Goal: Task Accomplishment & Management: Manage account settings

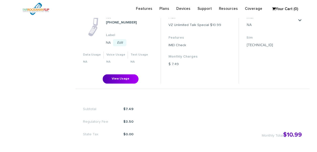
scroll to position [177, 0]
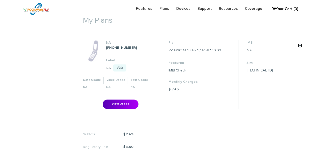
click at [300, 45] on link "." at bounding box center [300, 45] width 4 height 4
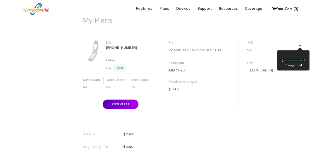
click at [296, 61] on link "Change my plan" at bounding box center [293, 60] width 22 height 3
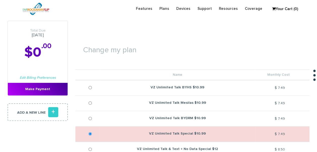
scroll to position [76, 0]
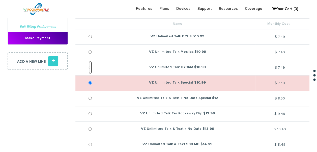
click at [90, 67] on input "VZ Unlimited Talk BYDRM $10.99" at bounding box center [90, 67] width 3 height 13
radio input "true"
click at [91, 83] on input "radio" at bounding box center [90, 83] width 3 height 13
radio input "true"
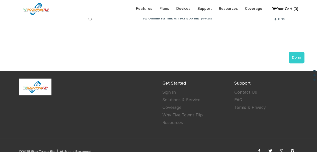
scroll to position [202, 0]
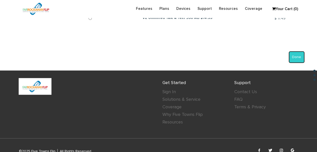
click at [292, 59] on button "Done" at bounding box center [297, 57] width 16 height 12
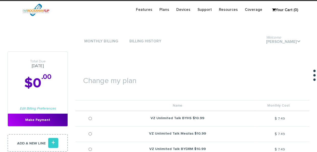
scroll to position [51, 0]
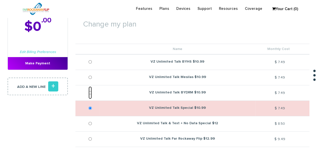
click at [92, 93] on input "VZ Unlimited Talk BYDRM $10.99" at bounding box center [90, 92] width 3 height 13
radio input "true"
click at [92, 108] on input "radio" at bounding box center [90, 108] width 3 height 13
radio input "true"
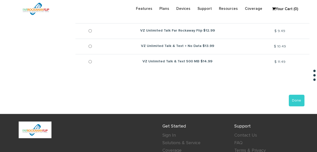
scroll to position [177, 0]
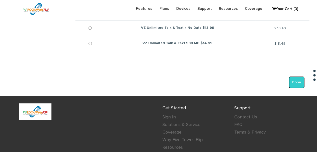
click at [296, 79] on button "Done" at bounding box center [297, 83] width 16 height 12
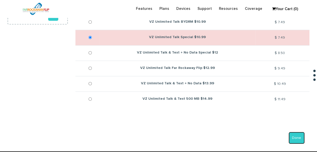
scroll to position [76, 0]
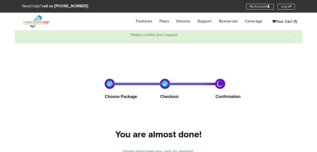
select select "NY"
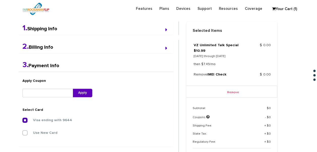
scroll to position [131, 0]
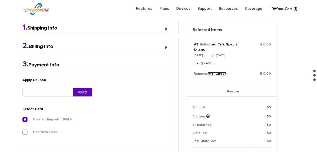
click at [217, 72] on link "IMEI Check" at bounding box center [217, 74] width 19 height 4
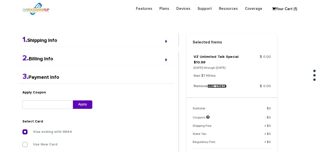
scroll to position [55, 0]
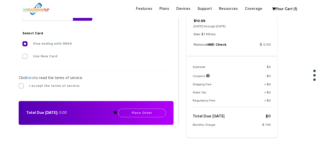
click at [41, 84] on label "I accept the terms of service." at bounding box center [51, 86] width 59 height 5
click at [19, 84] on input "I accept the terms of service." at bounding box center [19, 84] width 0 height 0
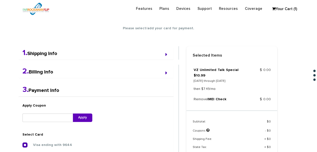
scroll to position [55, 0]
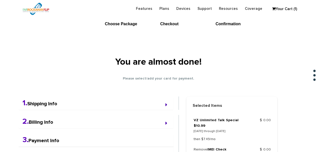
click at [293, 12] on link "Your Cart (1)" at bounding box center [282, 9] width 25 height 8
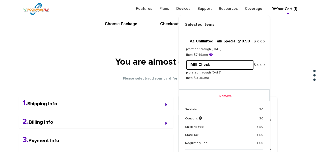
click at [205, 65] on link "IMEI Check" at bounding box center [220, 65] width 68 height 10
click at [208, 68] on link "IMEI Check" at bounding box center [220, 65] width 68 height 10
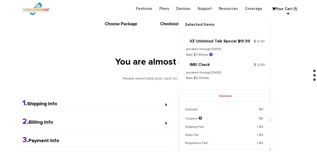
click at [203, 80] on p "then $0.00/mo" at bounding box center [220, 78] width 68 height 6
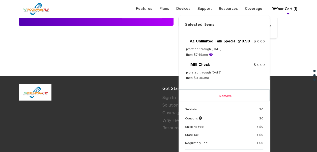
scroll to position [273, 0]
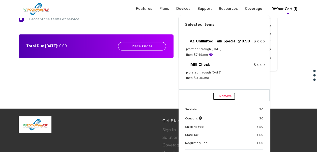
click at [228, 96] on link "Remove" at bounding box center [224, 96] width 22 height 8
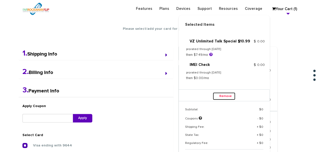
scroll to position [46, 0]
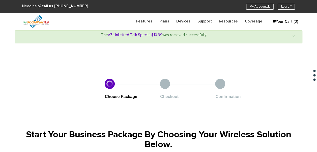
click at [265, 9] on section "Need help? call us 888-679-3483 My Account U Log off" at bounding box center [158, 6] width 317 height 13
click at [256, 8] on link "My Account U" at bounding box center [260, 7] width 28 height 6
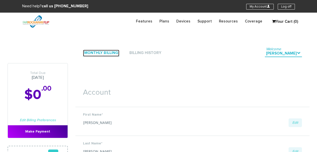
click at [86, 53] on link "Monthly Billing" at bounding box center [101, 53] width 36 height 7
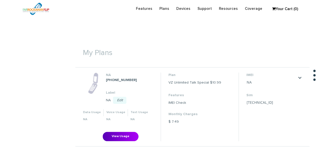
scroll to position [177, 0]
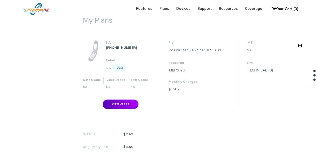
click at [301, 46] on link "." at bounding box center [300, 45] width 4 height 4
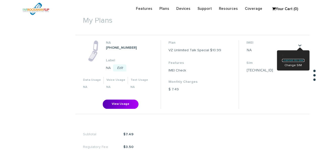
click at [292, 60] on link "Change my plan" at bounding box center [293, 60] width 22 height 3
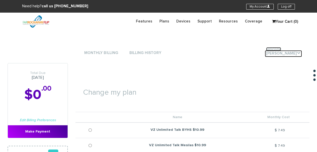
click at [299, 54] on icon "." at bounding box center [299, 53] width 4 height 4
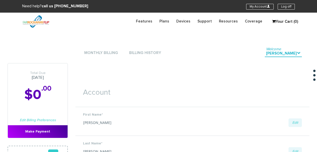
click at [298, 53] on icon "." at bounding box center [299, 53] width 4 height 4
click at [97, 49] on li "Monthly Billing" at bounding box center [101, 52] width 36 height 15
click at [100, 49] on li "Monthly Billing" at bounding box center [101, 52] width 36 height 15
click at [102, 52] on link "Monthly Billing" at bounding box center [101, 53] width 36 height 7
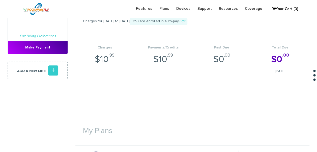
scroll to position [126, 0]
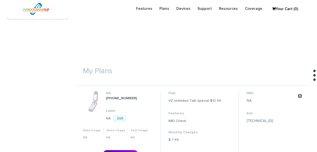
click at [298, 95] on link "." at bounding box center [300, 96] width 4 height 4
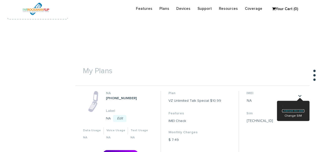
click at [298, 110] on link "Change my plan" at bounding box center [293, 110] width 22 height 3
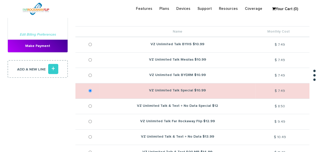
scroll to position [76, 0]
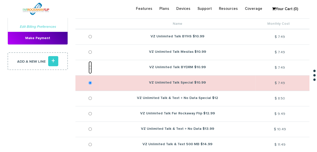
click at [92, 68] on input "VZ Unlimited Talk BYDRM $10.99" at bounding box center [90, 67] width 3 height 13
radio input "true"
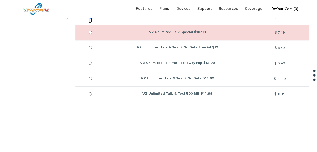
scroll to position [101, 0]
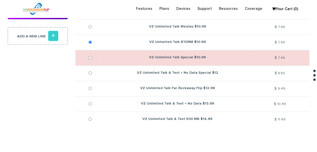
click at [93, 28] on td at bounding box center [87, 26] width 24 height 15
click at [90, 27] on input "VZ Unlimited Talk Mesilas $10.99" at bounding box center [90, 26] width 3 height 13
radio input "true"
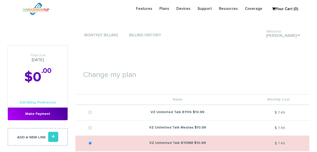
scroll to position [119, 0]
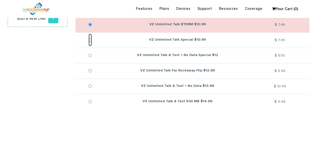
click at [90, 39] on input "VZ Unlimited Talk Special $10.99" at bounding box center [90, 40] width 3 height 13
radio input "true"
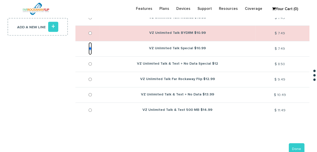
scroll to position [93, 0]
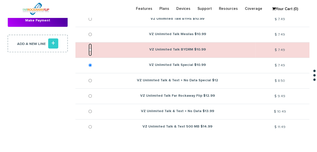
click at [90, 49] on input "radio" at bounding box center [90, 49] width 3 height 13
radio input "true"
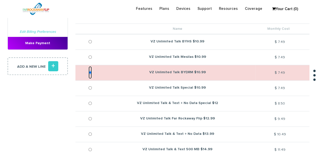
scroll to position [68, 0]
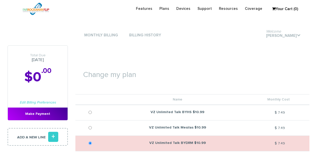
scroll to position [86, 0]
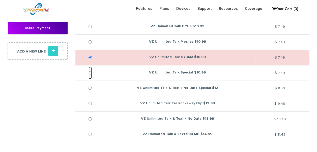
click at [90, 72] on input "VZ Unlimited Talk Special $10.99" at bounding box center [90, 72] width 3 height 13
radio input "true"
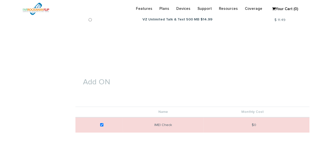
scroll to position [237, 0]
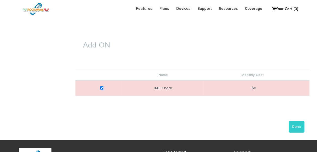
click at [105, 84] on td at bounding box center [98, 87] width 47 height 15
click at [103, 86] on input "checkbox" at bounding box center [101, 88] width 3 height 13
checkbox input "false"
click at [299, 126] on button "Done" at bounding box center [297, 127] width 16 height 12
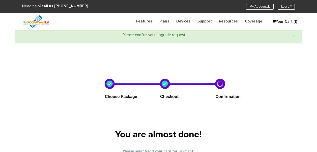
select select "NY"
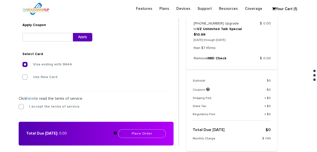
scroll to position [192, 0]
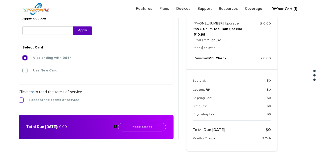
click at [22, 100] on label "I accept the terms of service." at bounding box center [51, 100] width 59 height 5
click at [19, 98] on input "I accept the terms of service." at bounding box center [19, 98] width 0 height 0
click at [137, 127] on button "Place Order" at bounding box center [142, 127] width 48 height 9
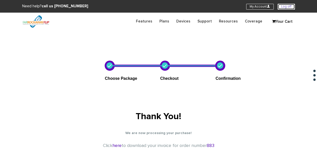
click at [291, 5] on link "Log off" at bounding box center [286, 7] width 17 height 6
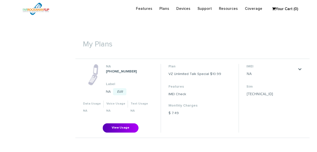
scroll to position [177, 0]
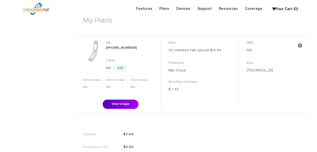
click at [300, 47] on link "." at bounding box center [300, 45] width 4 height 4
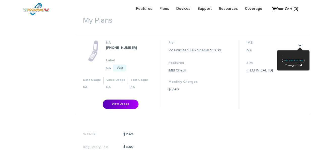
click at [301, 61] on link "Change my plan" at bounding box center [293, 60] width 22 height 3
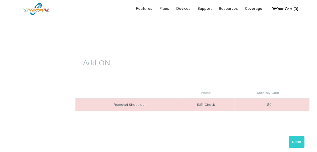
scroll to position [227, 0]
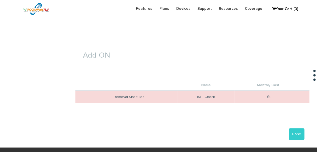
click at [289, 131] on div "Done" at bounding box center [296, 134] width 18 height 12
